Goal: Information Seeking & Learning: Learn about a topic

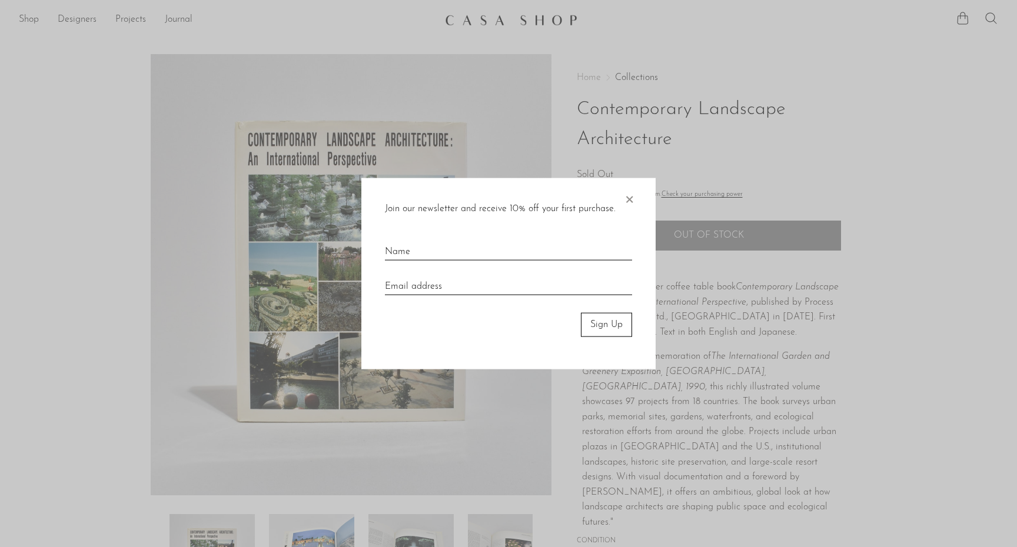
click at [629, 199] on span "×" at bounding box center [629, 197] width 12 height 38
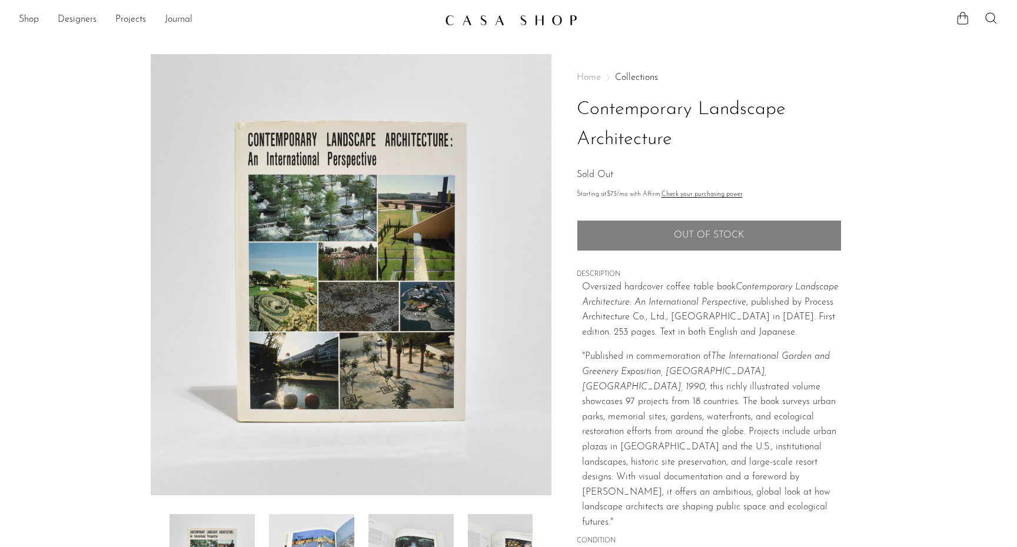
scroll to position [227, 0]
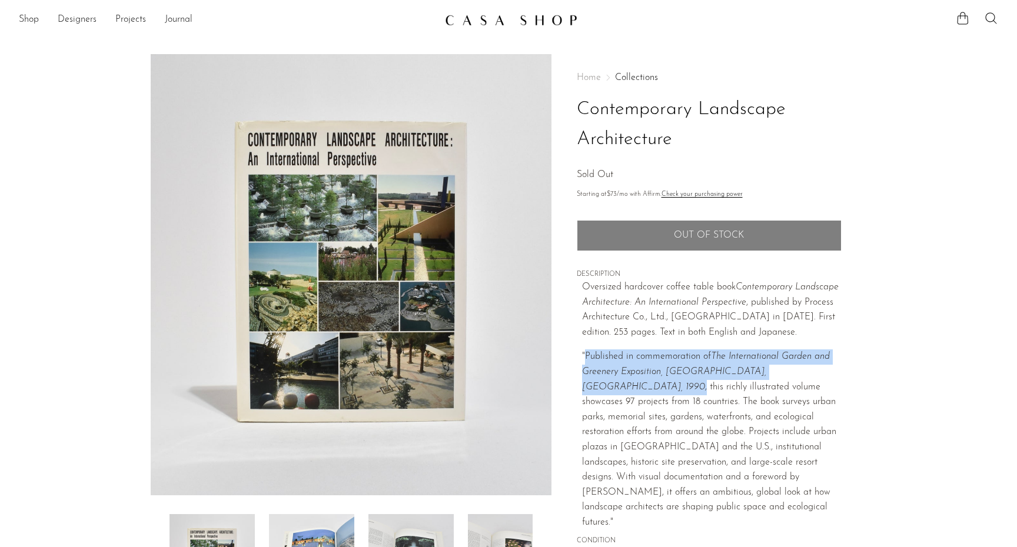
drag, startPoint x: 614, startPoint y: 357, endPoint x: 746, endPoint y: 368, distance: 131.7
click at [746, 368] on p ""Published in commemoration of The International Garden and Greenery Exposition…" at bounding box center [712, 440] width 260 height 181
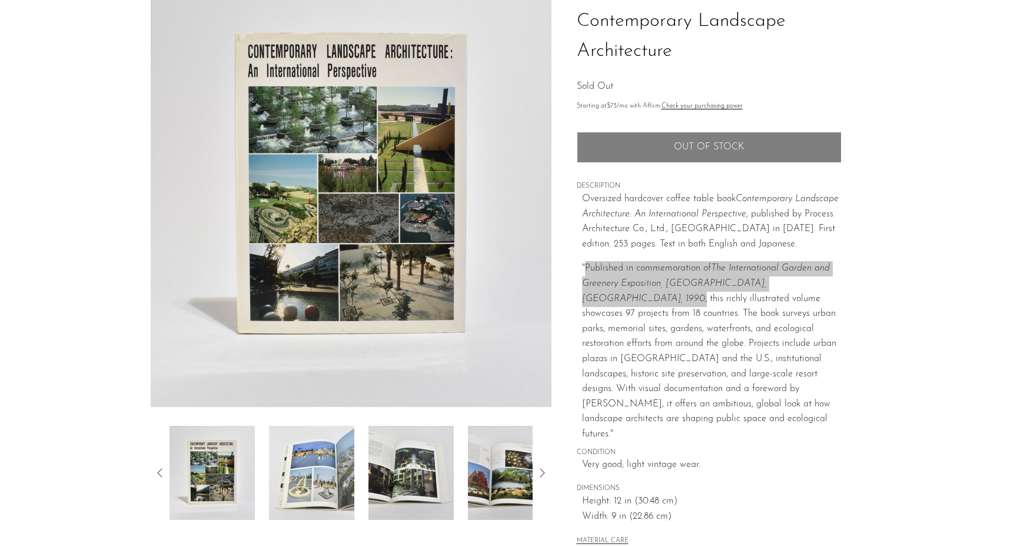
scroll to position [186, 0]
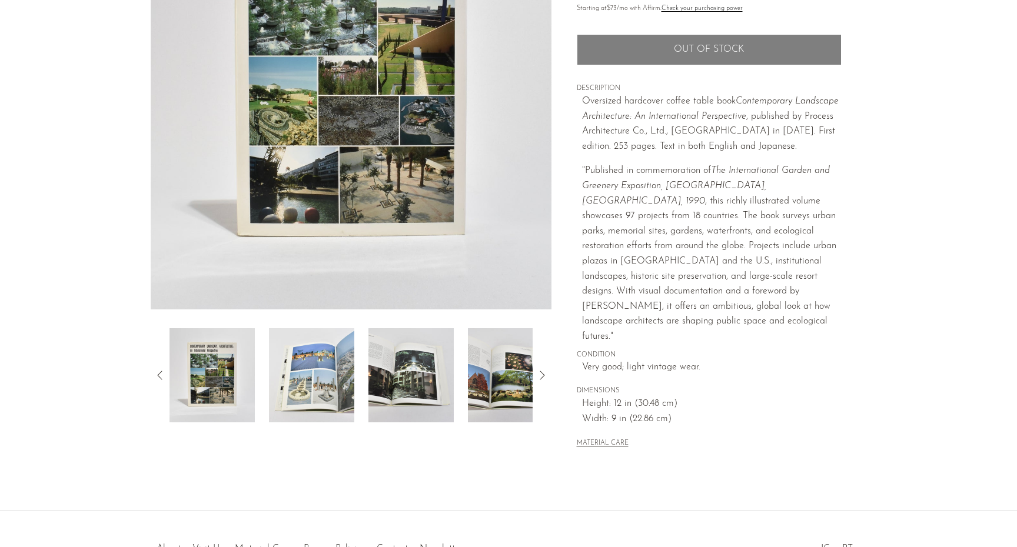
click at [775, 194] on p ""Published in commemoration of The International Garden and Greenery Exposition…" at bounding box center [712, 254] width 260 height 181
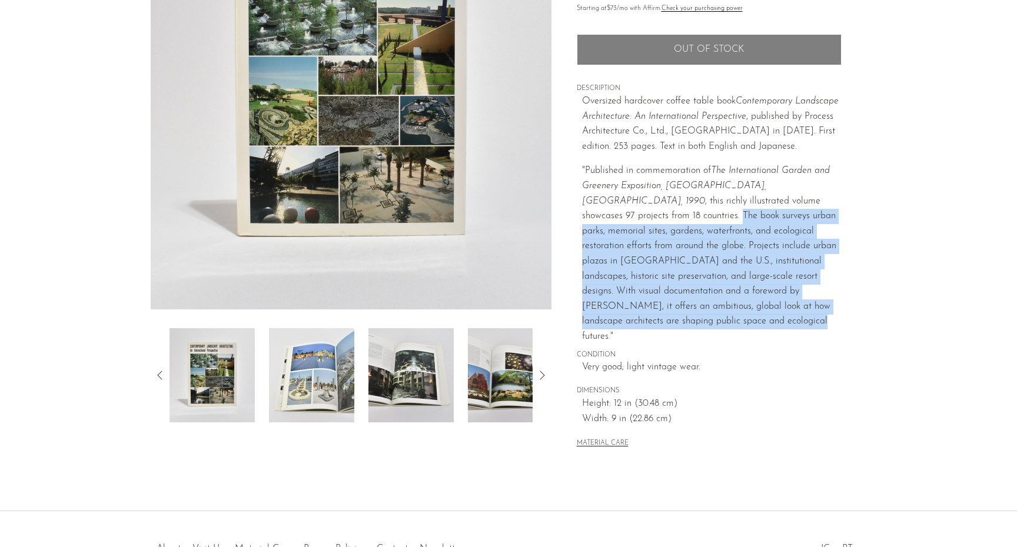
drag, startPoint x: 775, startPoint y: 195, endPoint x: 723, endPoint y: 300, distance: 116.3
click at [723, 300] on p ""Published in commemoration of The International Garden and Greenery Exposition…" at bounding box center [712, 254] width 260 height 181
copy p "The book surveys urban parks, memorial sites, gardens, waterfronts, and ecologi…"
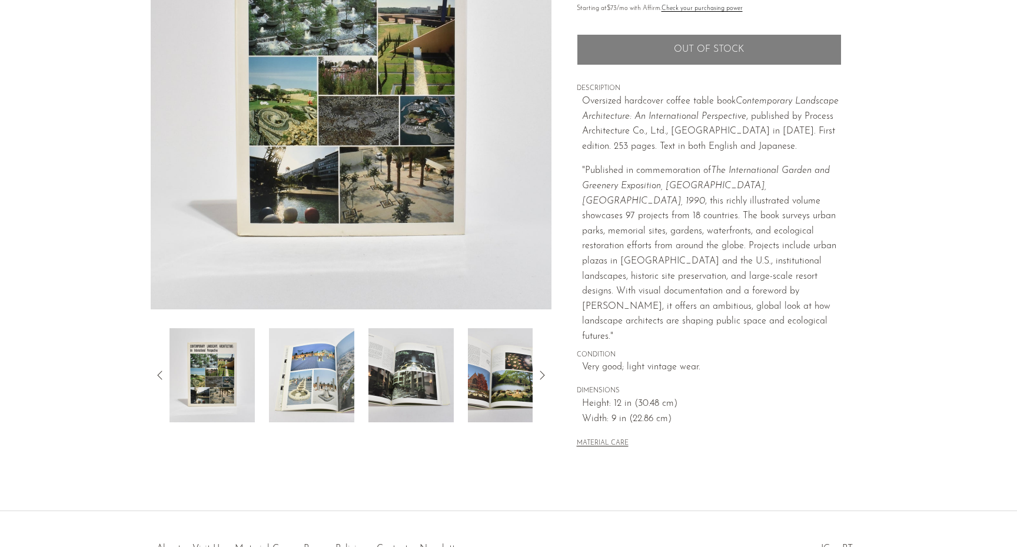
click at [600, 165] on p ""Published in commemoration of The International Garden and Greenery Exposition…" at bounding box center [712, 254] width 260 height 181
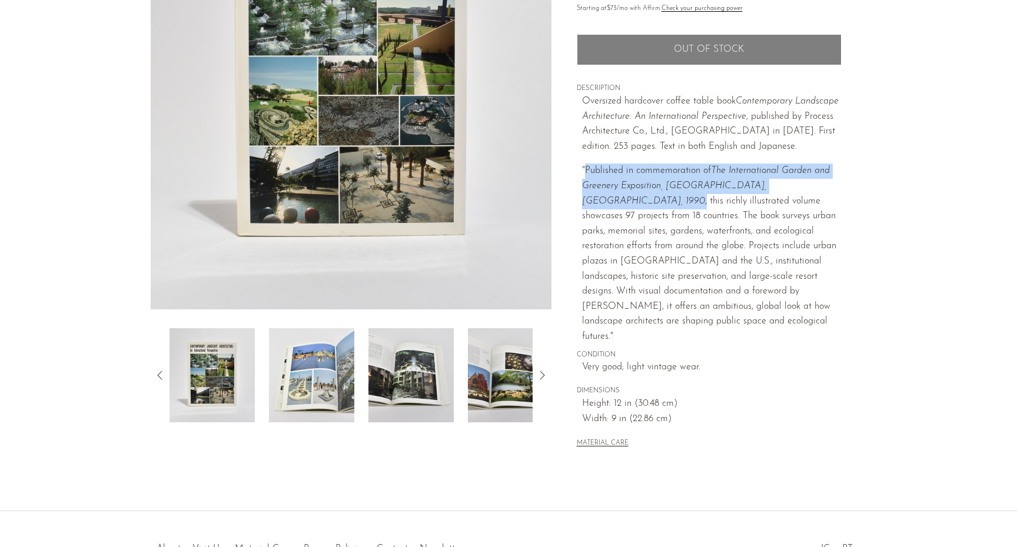
drag, startPoint x: 586, startPoint y: 167, endPoint x: 746, endPoint y: 178, distance: 160.5
click at [746, 178] on p ""Published in commemoration of The International Garden and Greenery Exposition…" at bounding box center [712, 254] width 260 height 181
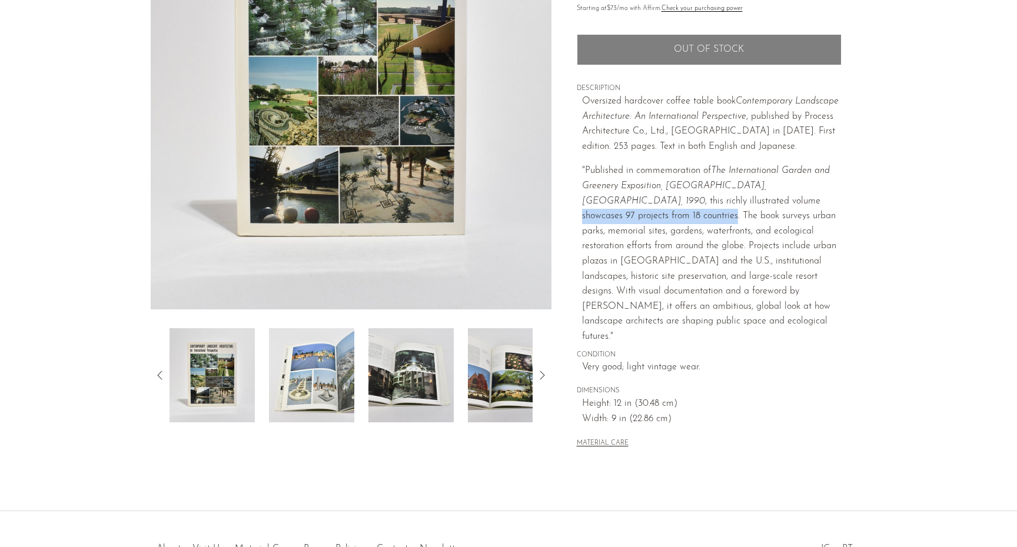
drag, startPoint x: 613, startPoint y: 195, endPoint x: 767, endPoint y: 195, distance: 154.8
click at [767, 195] on p ""Published in commemoration of The International Garden and Greenery Exposition…" at bounding box center [712, 254] width 260 height 181
copy p "showcases 97 projects from 18 countries"
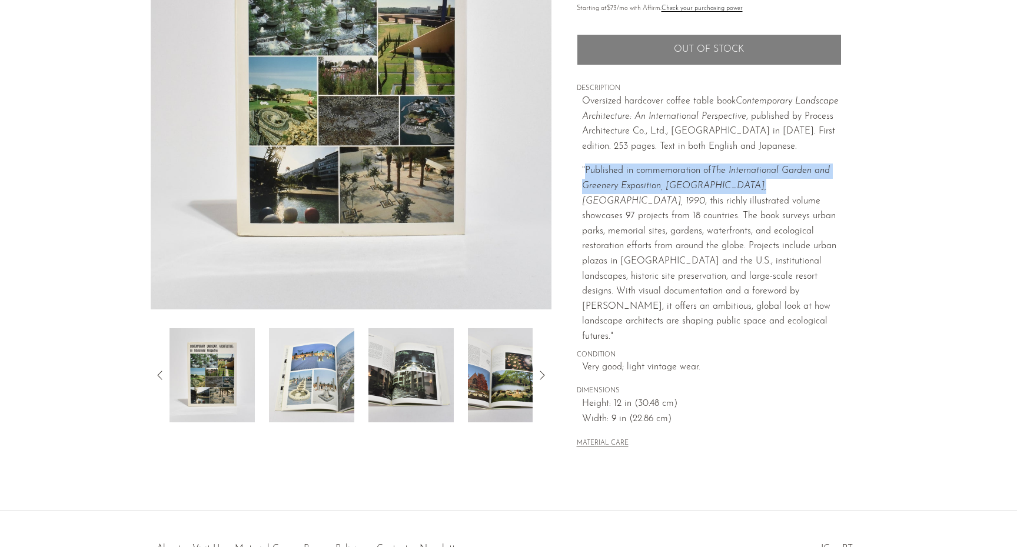
drag, startPoint x: 585, startPoint y: 167, endPoint x: 744, endPoint y: 179, distance: 160.0
click at [744, 179] on p ""Published in commemoration of The International Garden and Greenery Exposition…" at bounding box center [712, 254] width 260 height 181
copy p "Published in commemoration of The International Garden and Greenery Exposition,…"
